Goal: Task Accomplishment & Management: Manage account settings

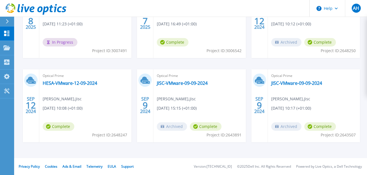
scroll to position [81, 0]
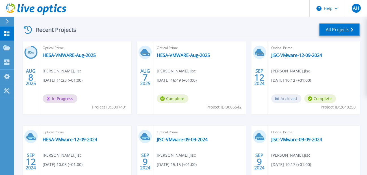
click at [339, 28] on link "All Projects" at bounding box center [339, 29] width 41 height 13
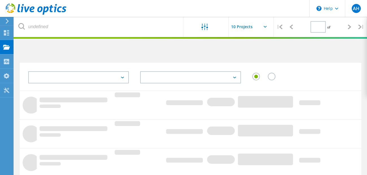
type input "1"
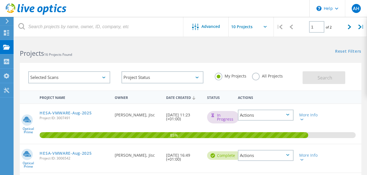
scroll to position [28, 0]
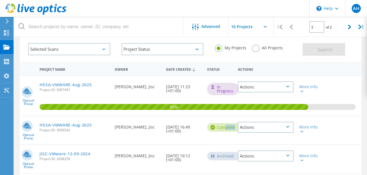
drag, startPoint x: 223, startPoint y: 130, endPoint x: 258, endPoint y: 129, distance: 35.6
click at [258, 129] on div "Optical Prime HESA-VMWARE-Aug-2025 Project ID: 3006542 Requested By Abdul Hakim…" at bounding box center [190, 130] width 341 height 28
click at [325, 139] on div "Optical Prime HESA-VMWARE-Aug-2025 Project ID: 3006542 Requested By Abdul Hakim…" at bounding box center [190, 130] width 341 height 28
click at [300, 133] on div at bounding box center [301, 131] width 4 height 3
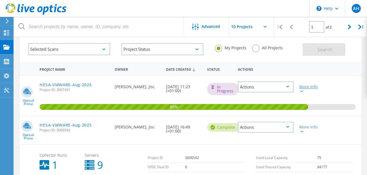
click at [303, 92] on div "More Info" at bounding box center [310, 89] width 22 height 8
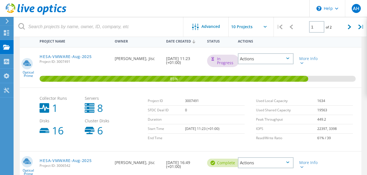
scroll to position [85, 0]
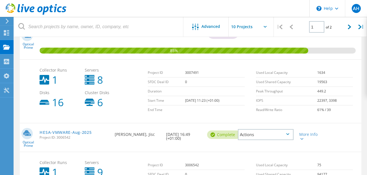
click at [123, 104] on div "Cluster Disks 6" at bounding box center [104, 99] width 45 height 23
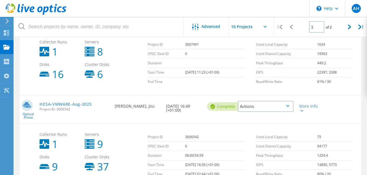
scroll to position [56, 0]
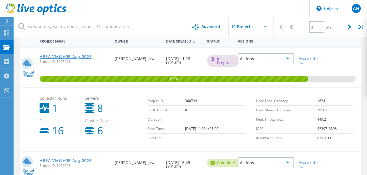
click at [82, 57] on link "HESA-VMWARE-Aug-2025" at bounding box center [66, 57] width 52 height 4
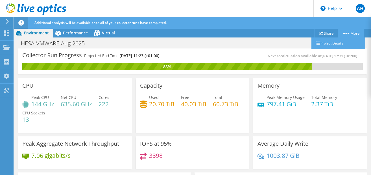
click at [353, 35] on link "More" at bounding box center [351, 33] width 26 height 9
click at [354, 33] on link "More" at bounding box center [351, 33] width 26 height 9
click at [338, 42] on link "Project Details" at bounding box center [338, 44] width 54 height 12
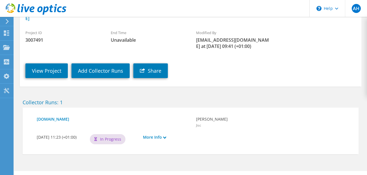
scroll to position [92, 0]
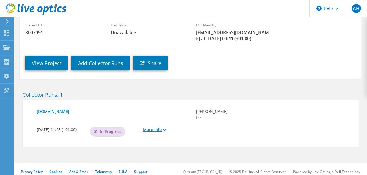
click at [166, 129] on use at bounding box center [164, 130] width 3 height 3
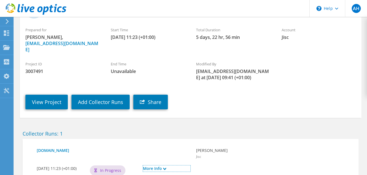
scroll to position [25, 0]
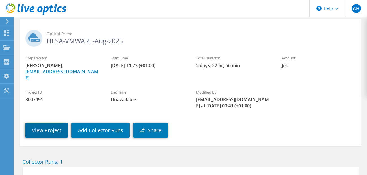
click at [52, 124] on link "View Project" at bounding box center [46, 130] width 42 height 15
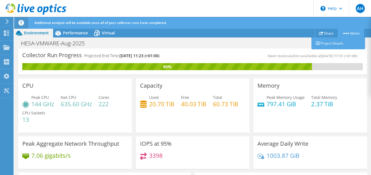
click at [351, 34] on link "More" at bounding box center [351, 33] width 26 height 9
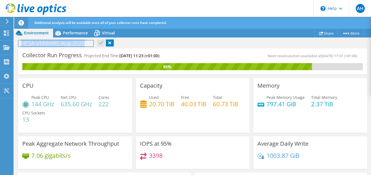
drag, startPoint x: 21, startPoint y: 42, endPoint x: 88, endPoint y: 43, distance: 67.4
click at [88, 43] on h1 "HESA-VMWARE-Aug-2025" at bounding box center [55, 43] width 75 height 6
click at [32, 43] on h1 "HESA-VMWARE-Aug-2025" at bounding box center [55, 43] width 75 height 6
click at [34, 44] on h1 "HESA-VMWARE-Aug-2025" at bounding box center [55, 43] width 75 height 6
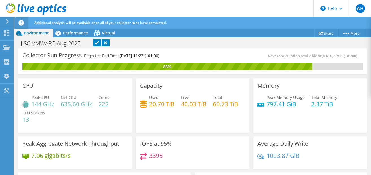
click at [98, 43] on link at bounding box center [97, 43] width 8 height 7
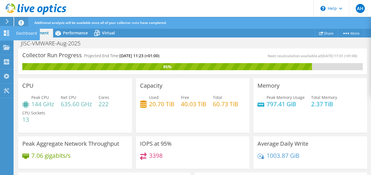
click at [7, 34] on icon at bounding box center [6, 32] width 7 height 5
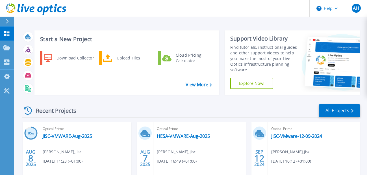
scroll to position [56, 0]
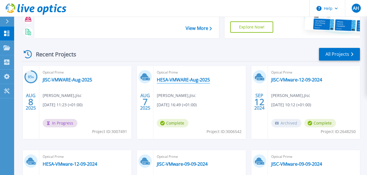
click at [194, 79] on link "HESA-VMWARE-Aug-2025" at bounding box center [183, 80] width 53 height 6
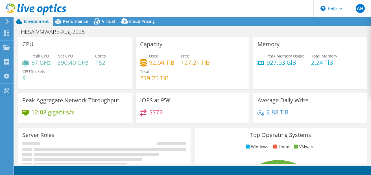
select select "USD"
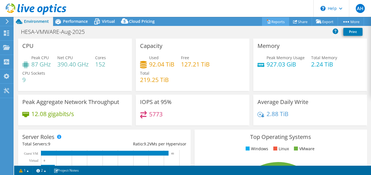
click at [277, 23] on link "Reports" at bounding box center [275, 21] width 27 height 9
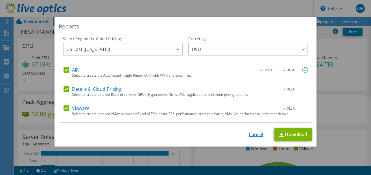
click at [254, 133] on link "Cancel" at bounding box center [256, 134] width 14 height 5
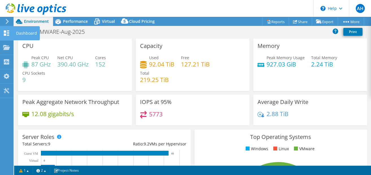
click at [5, 33] on icon at bounding box center [6, 32] width 7 height 5
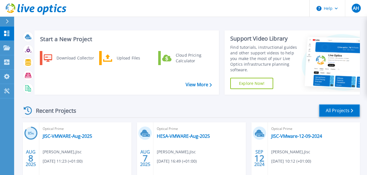
click at [332, 110] on link "All Projects" at bounding box center [339, 110] width 41 height 13
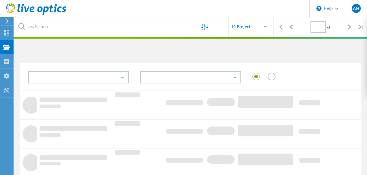
type input "1"
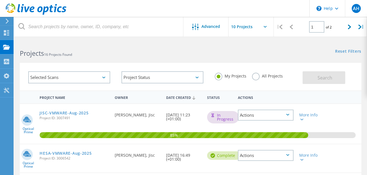
scroll to position [28, 0]
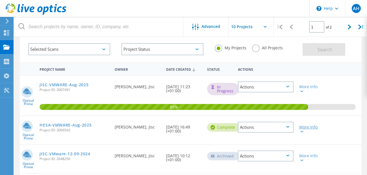
click at [305, 131] on div "More Info" at bounding box center [310, 129] width 22 height 8
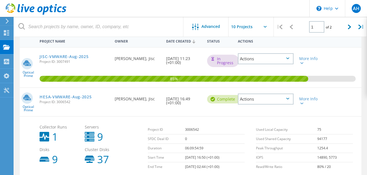
scroll to position [85, 0]
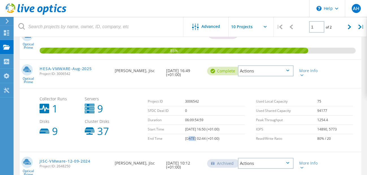
drag, startPoint x: 190, startPoint y: 139, endPoint x: 185, endPoint y: 137, distance: 5.2
click at [185, 137] on td "[DATE] 02:44 (+01:00)" at bounding box center [215, 138] width 60 height 9
drag, startPoint x: 185, startPoint y: 137, endPoint x: 187, endPoint y: 143, distance: 5.9
click at [187, 143] on td "[DATE] 02:44 (+01:00)" at bounding box center [215, 138] width 60 height 9
click at [168, 146] on div "Project ID 3006542 SFDC Deal ID 0 Duration 06:09:54:59 Start Time [DATE] 16:50 …" at bounding box center [199, 120] width 108 height 52
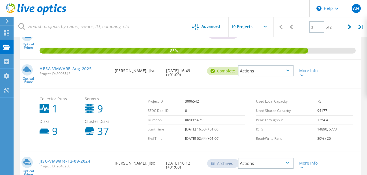
scroll to position [56, 0]
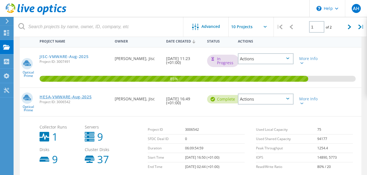
click at [86, 97] on link "HESA-VMWARE-Aug-2025" at bounding box center [66, 97] width 52 height 4
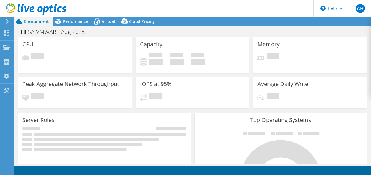
select select "USD"
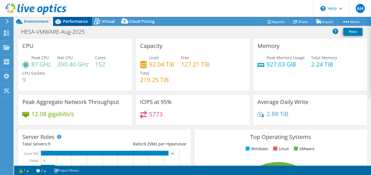
click at [76, 21] on span "Performance" at bounding box center [75, 21] width 25 height 5
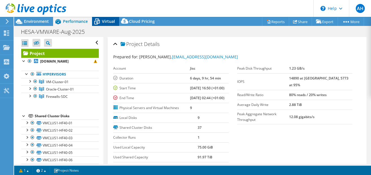
click at [110, 21] on span "Virtual" at bounding box center [108, 21] width 13 height 5
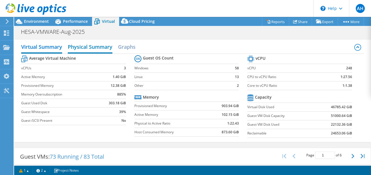
click at [80, 47] on h2 "Physical Summary" at bounding box center [90, 47] width 45 height 12
